Goal: Task Accomplishment & Management: Complete application form

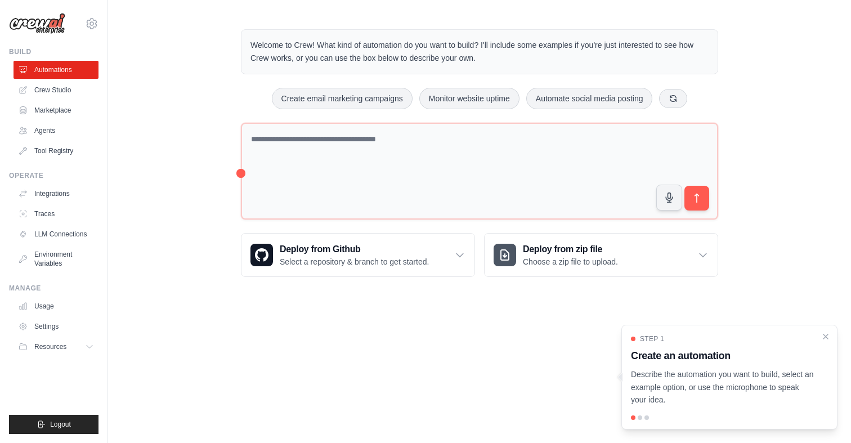
click at [227, 249] on div "Welcome to Crew! What kind of automation do you want to build? I'll include som…" at bounding box center [479, 153] width 504 height 284
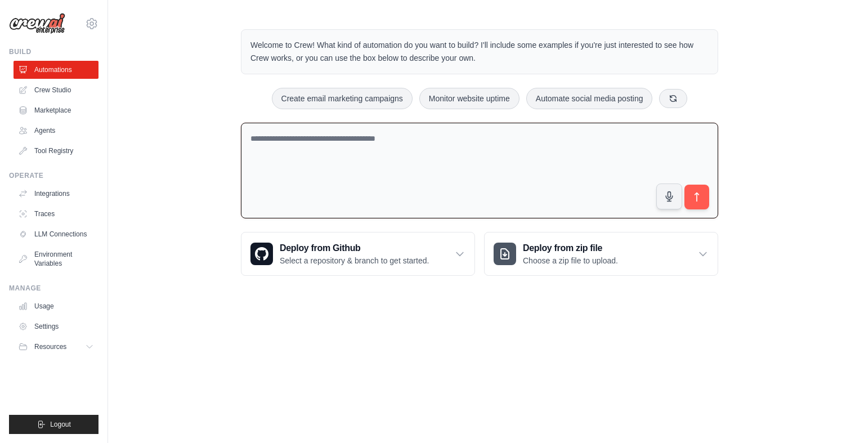
drag, startPoint x: 240, startPoint y: 172, endPoint x: 226, endPoint y: 179, distance: 16.1
click at [226, 179] on div "Welcome to Crew! What kind of automation do you want to build? I'll include som…" at bounding box center [479, 152] width 743 height 282
click at [250, 172] on textarea at bounding box center [479, 171] width 477 height 96
click at [205, 203] on div "Welcome to Crew! What kind of automation do you want to build? I'll include som…" at bounding box center [479, 152] width 743 height 282
click at [310, 189] on textarea at bounding box center [479, 171] width 477 height 96
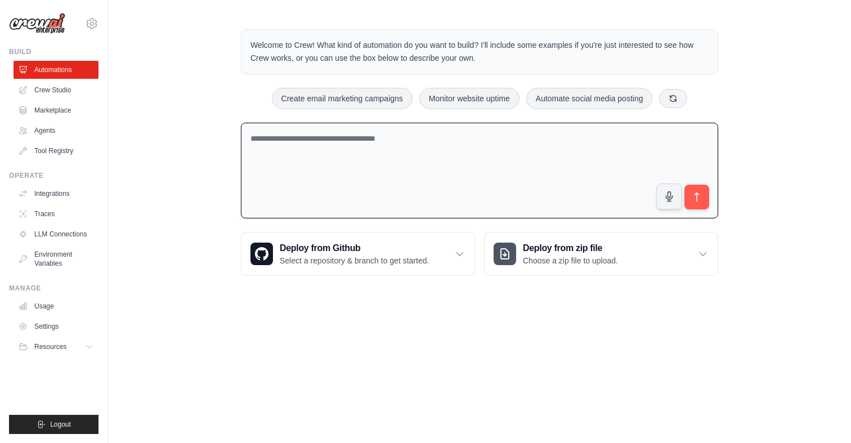
click at [310, 189] on textarea at bounding box center [479, 171] width 477 height 96
click at [268, 204] on textarea at bounding box center [479, 171] width 477 height 96
click at [210, 201] on div "Welcome to Crew! What kind of automation do you want to build? I'll include som…" at bounding box center [479, 152] width 743 height 282
click at [298, 178] on textarea at bounding box center [479, 171] width 477 height 96
click at [200, 196] on div "Welcome to Crew! What kind of automation do you want to build? I'll include som…" at bounding box center [479, 152] width 743 height 282
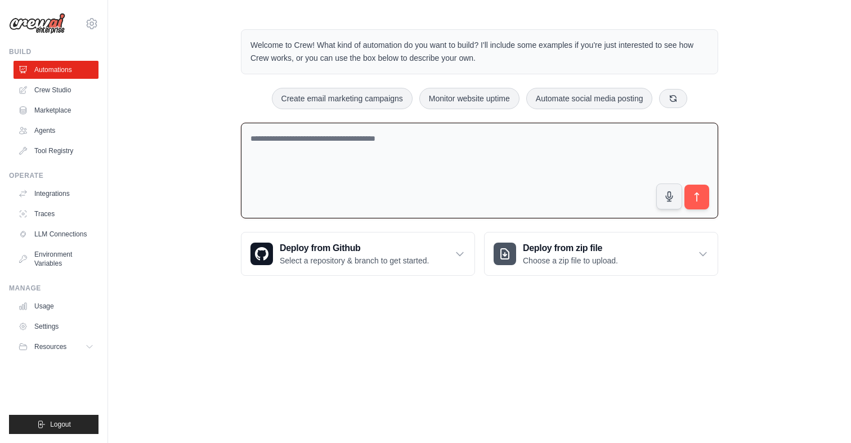
click at [330, 170] on textarea at bounding box center [479, 171] width 477 height 96
click at [179, 190] on div "Welcome to Crew! What kind of automation do you want to build? I'll include som…" at bounding box center [479, 152] width 743 height 282
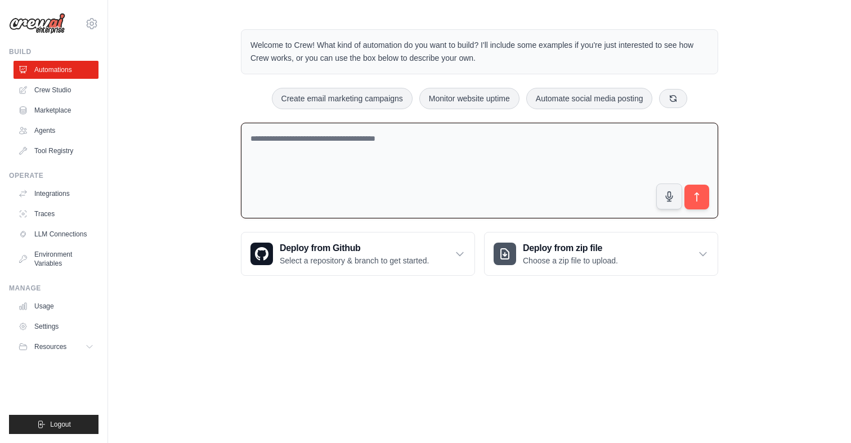
click at [293, 141] on textarea at bounding box center [479, 171] width 477 height 96
click at [171, 169] on div "Welcome to Crew! What kind of automation do you want to build? I'll include som…" at bounding box center [479, 152] width 743 height 282
click at [288, 160] on textarea at bounding box center [479, 171] width 477 height 96
click at [193, 180] on div "Welcome to Crew! What kind of automation do you want to build? I'll include som…" at bounding box center [479, 152] width 743 height 282
click at [276, 172] on textarea at bounding box center [479, 171] width 477 height 96
